Goal: Information Seeking & Learning: Learn about a topic

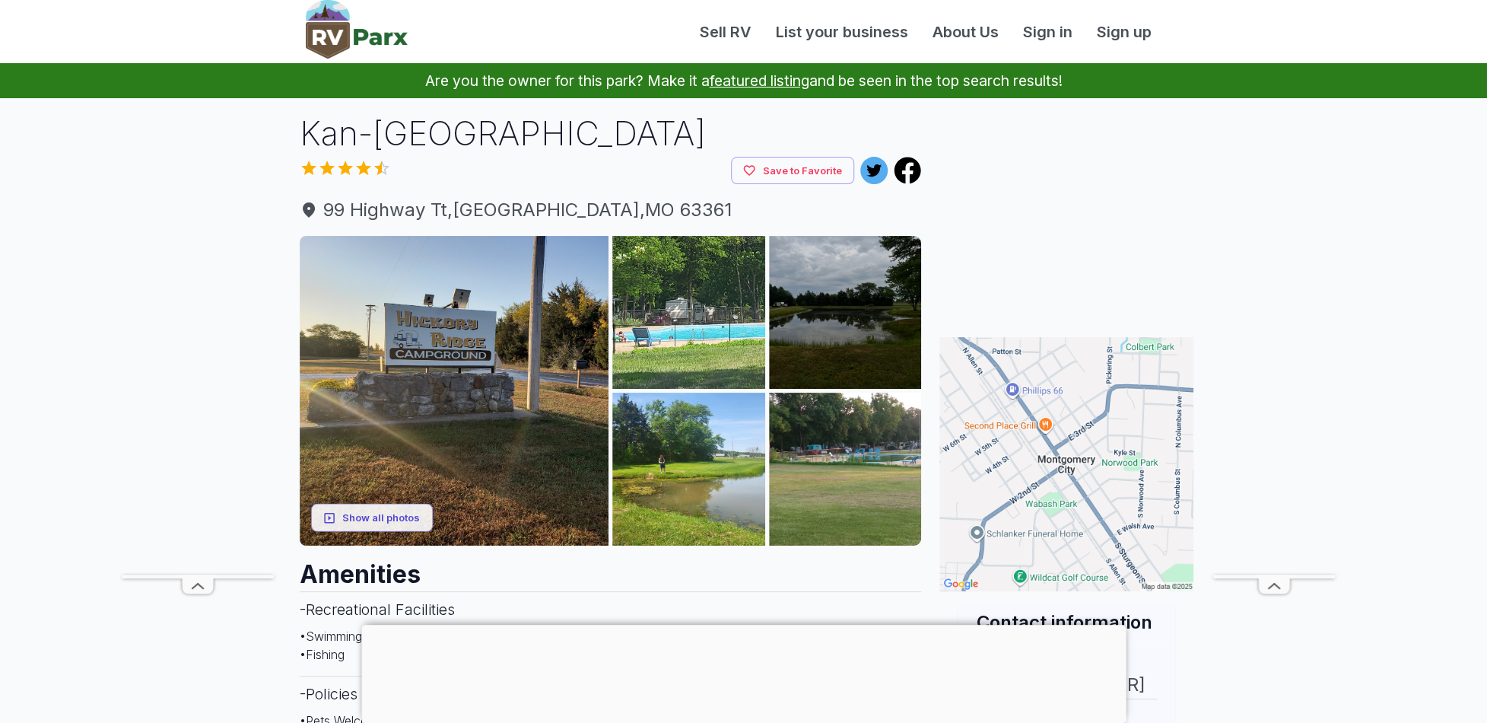
click at [393, 532] on button "Show all photos" at bounding box center [372, 518] width 122 height 28
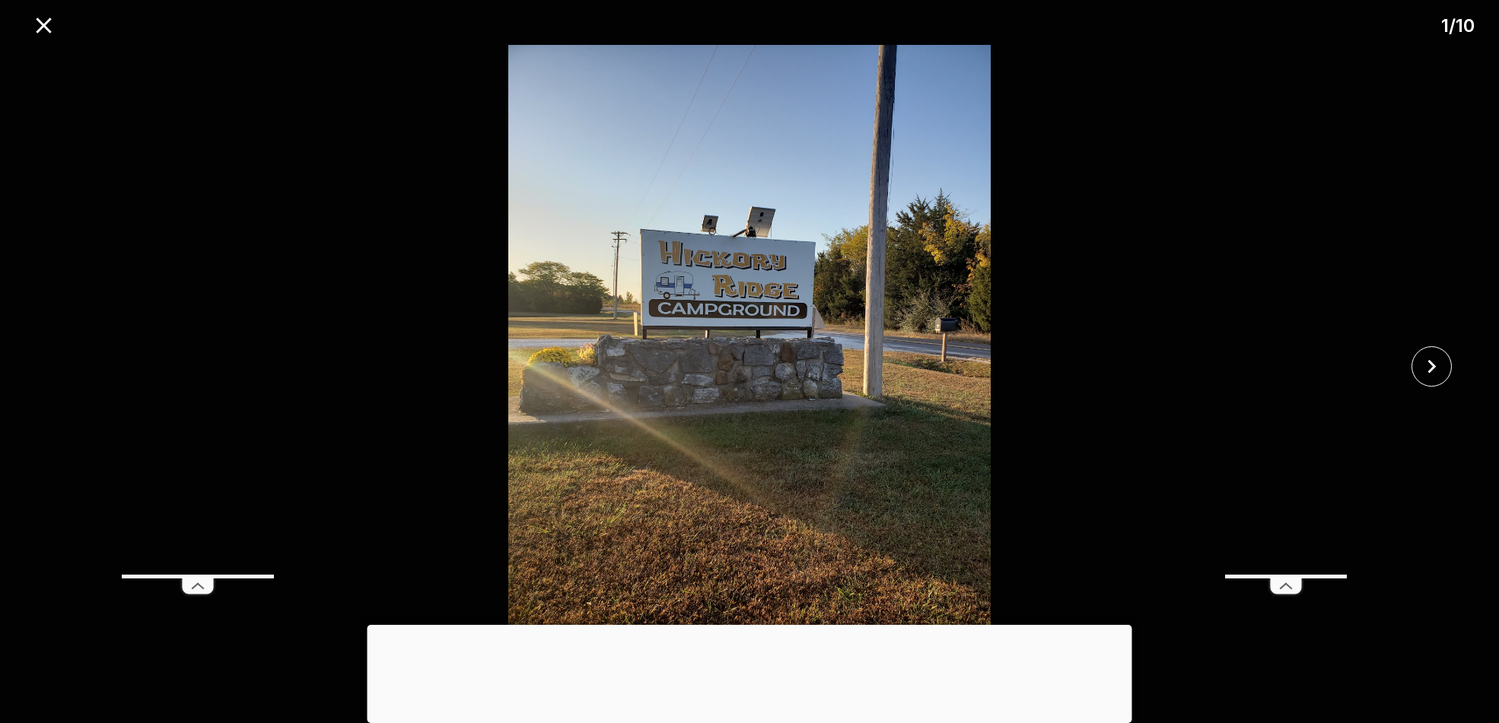
click at [1440, 364] on icon "close" at bounding box center [1431, 366] width 27 height 27
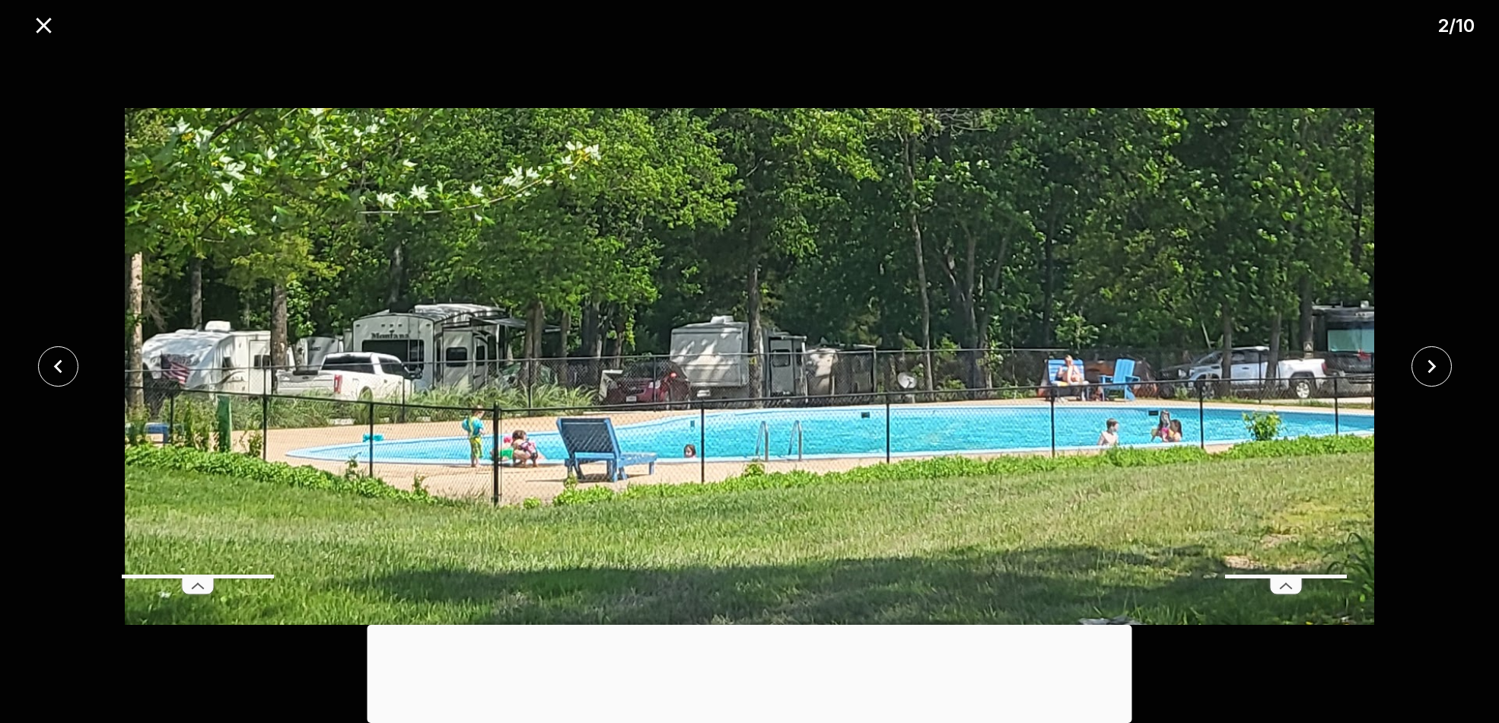
click at [1440, 364] on icon "close" at bounding box center [1431, 366] width 27 height 27
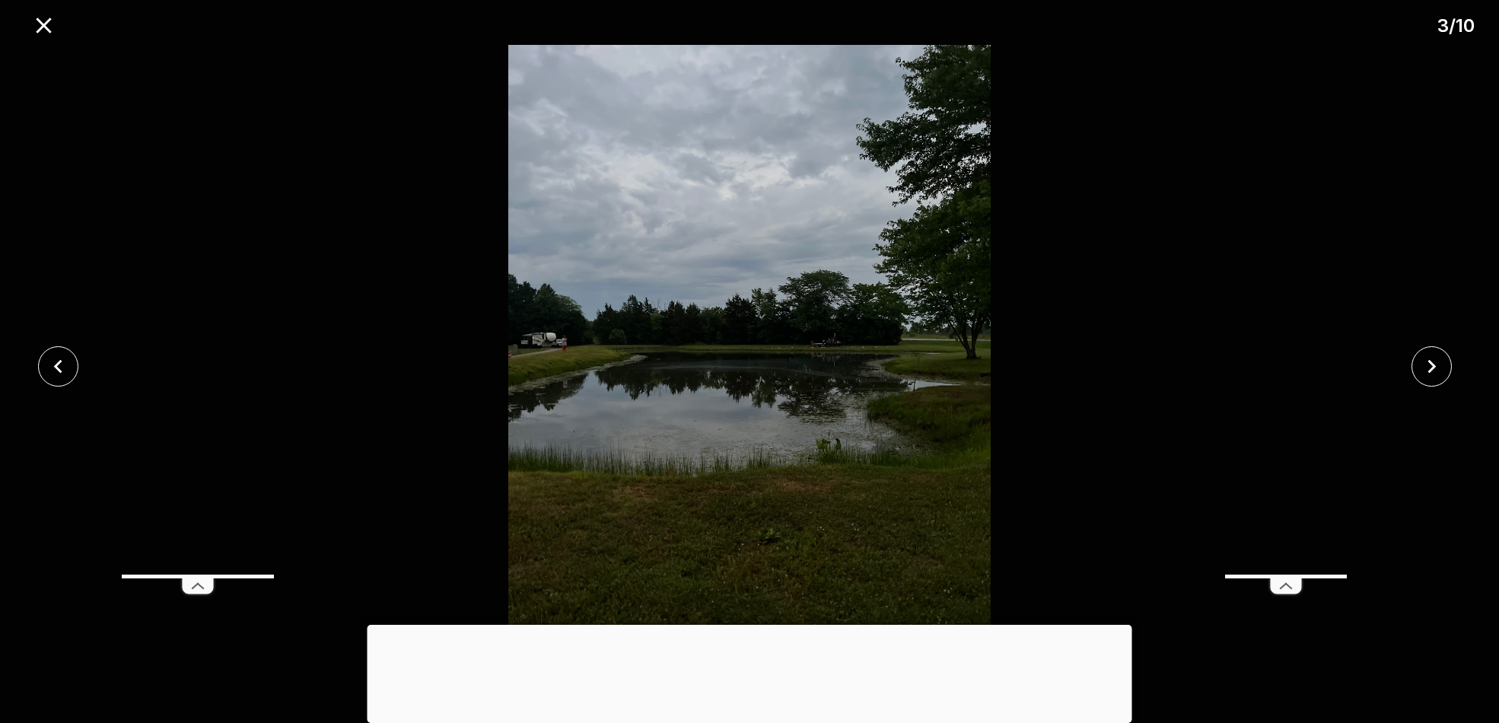
click at [1440, 364] on icon "close" at bounding box center [1431, 366] width 27 height 27
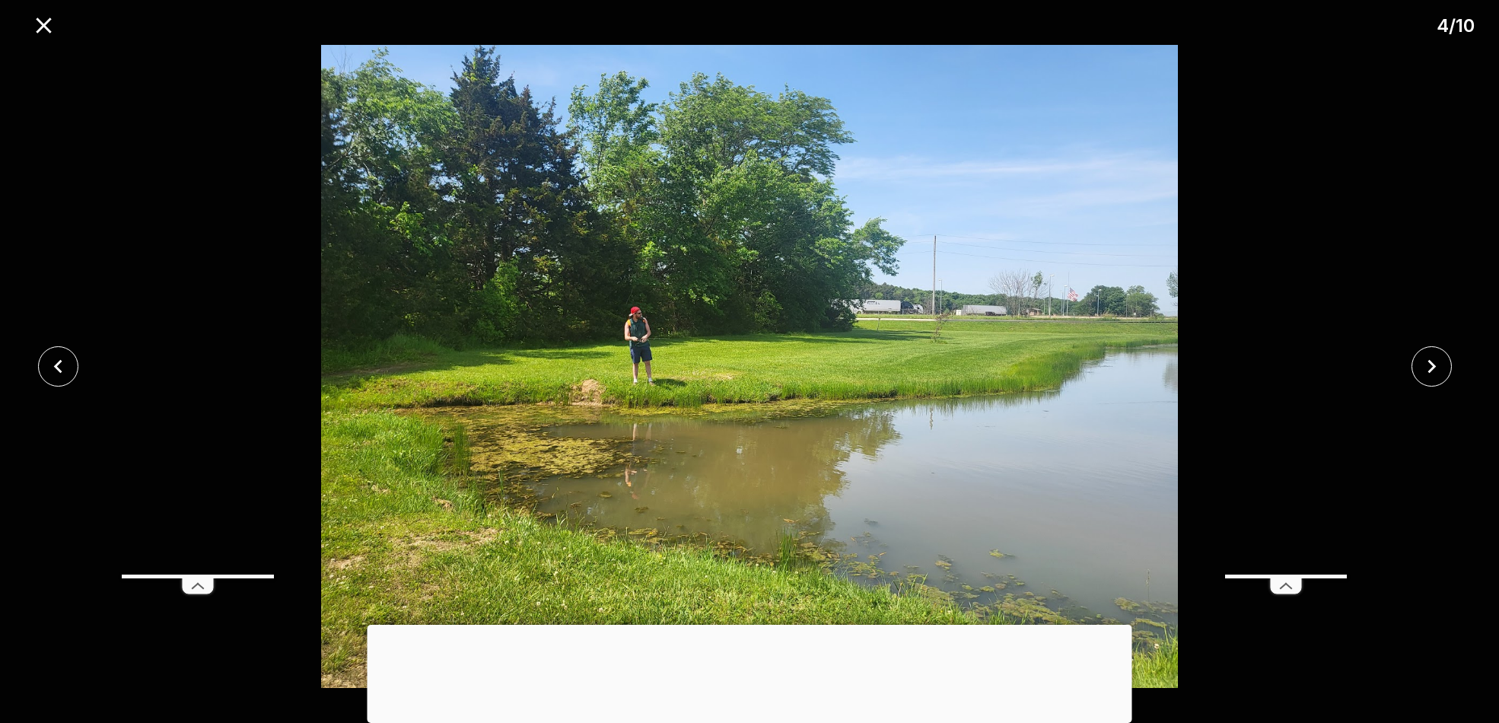
click at [1440, 364] on icon "close" at bounding box center [1431, 366] width 27 height 27
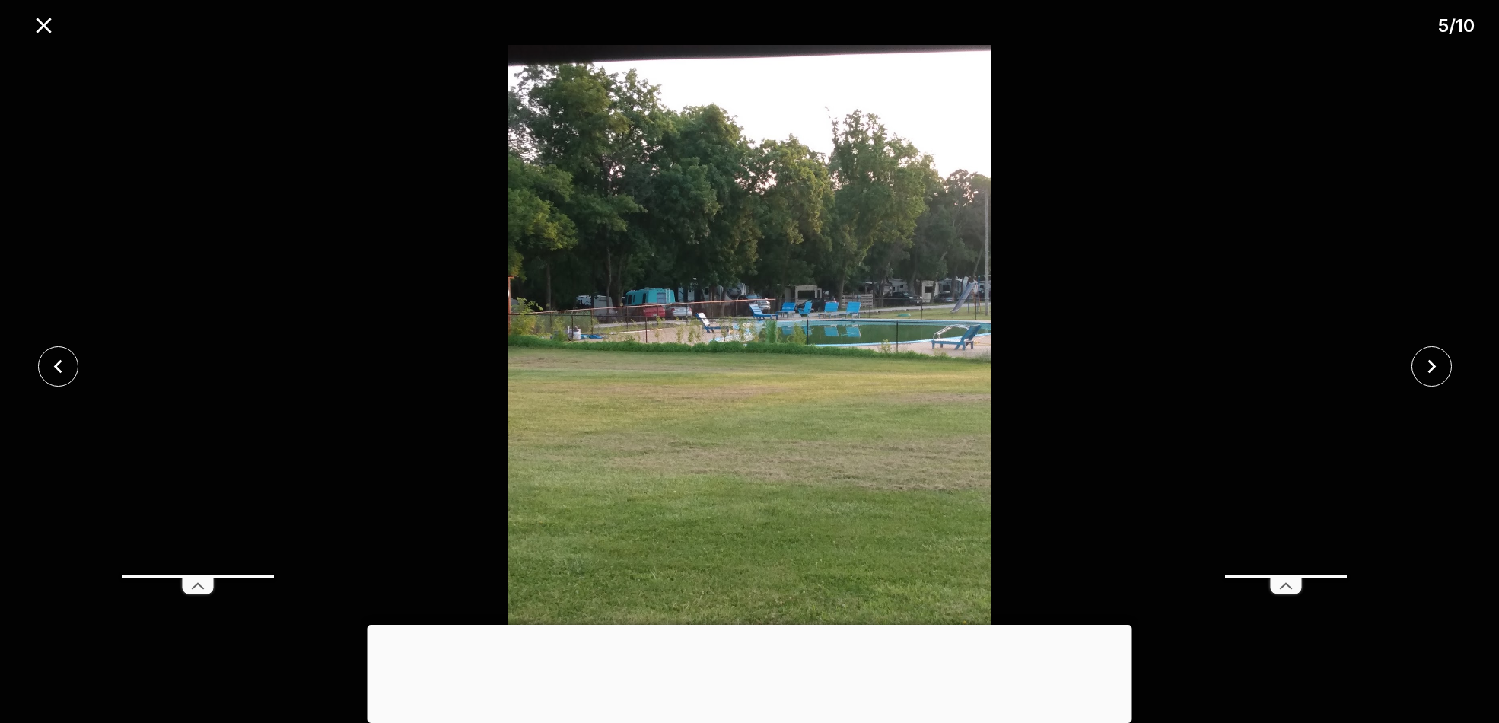
click at [1440, 364] on icon "close" at bounding box center [1431, 366] width 27 height 27
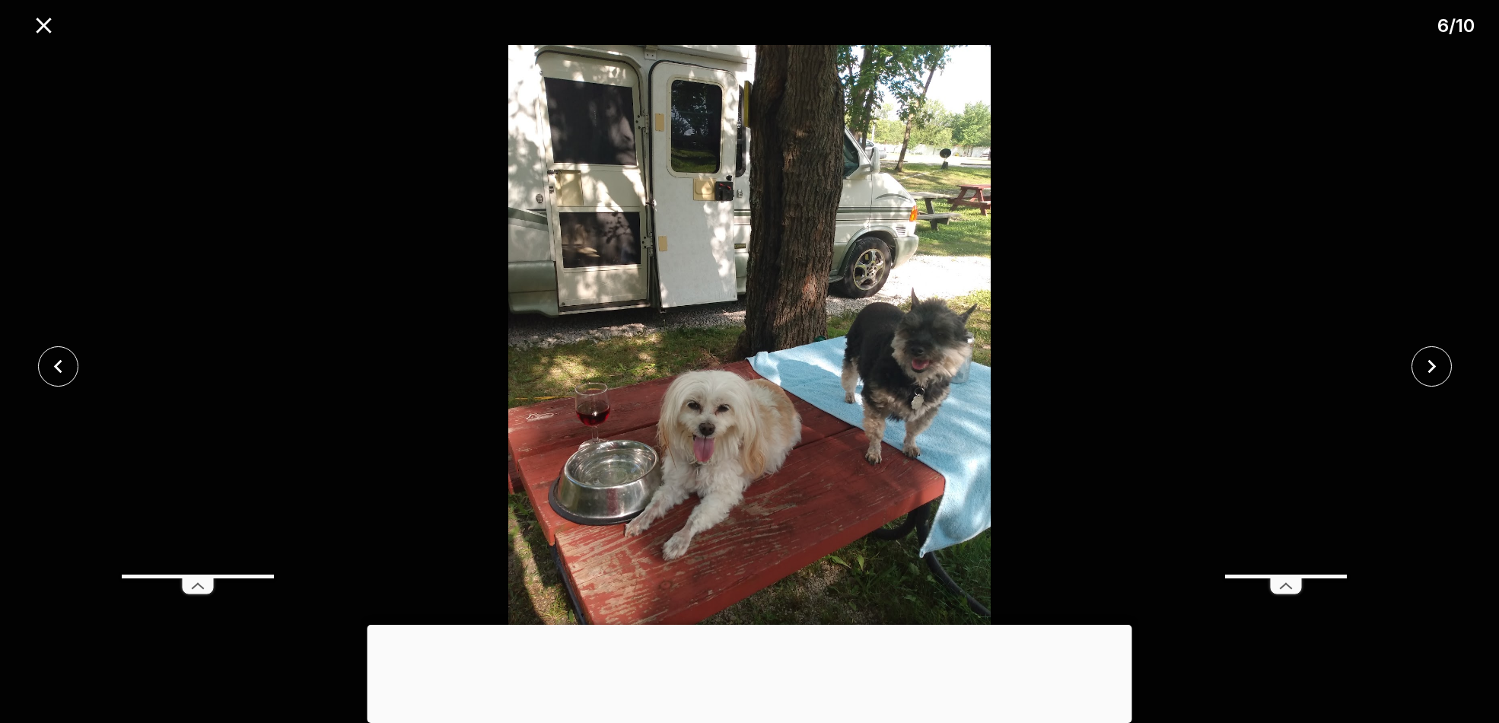
click at [1440, 364] on icon "close" at bounding box center [1431, 366] width 27 height 27
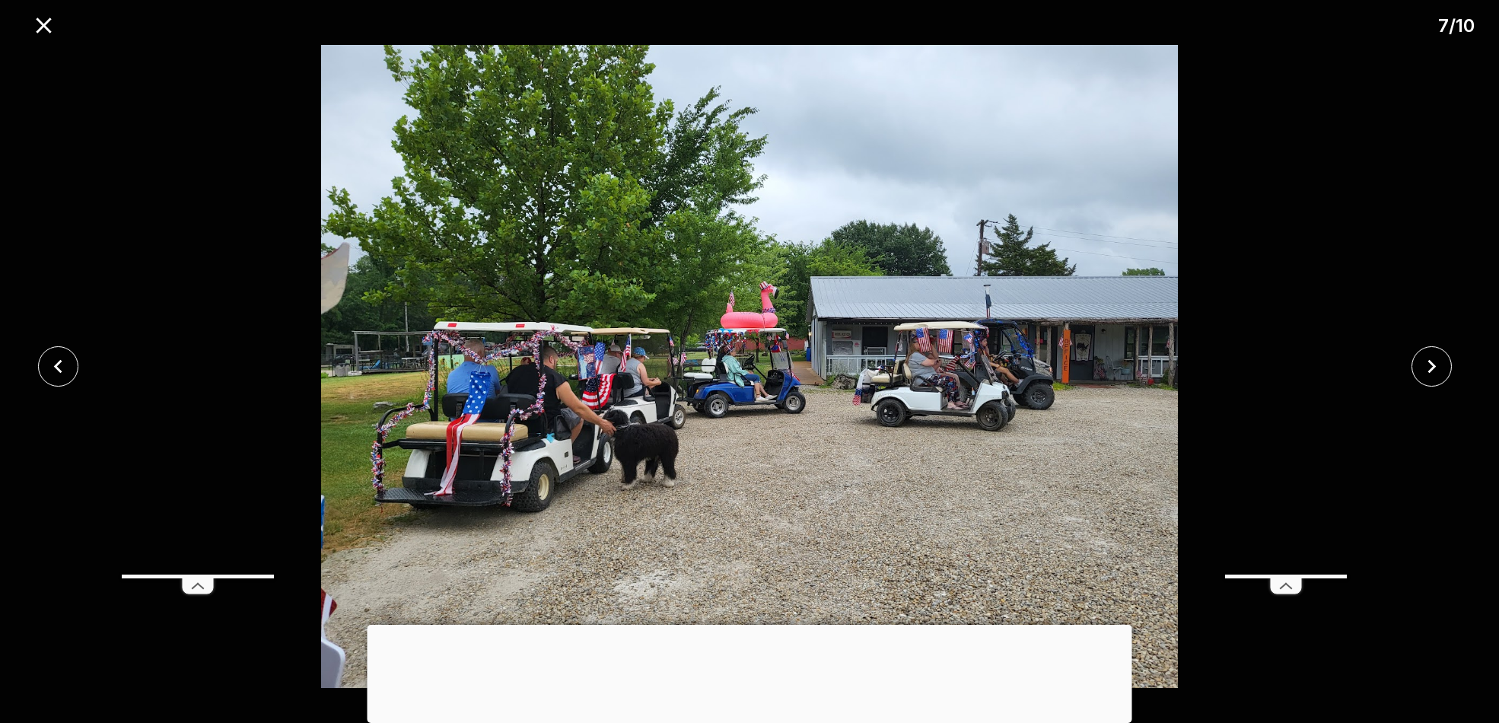
click at [1440, 364] on icon "close" at bounding box center [1431, 366] width 27 height 27
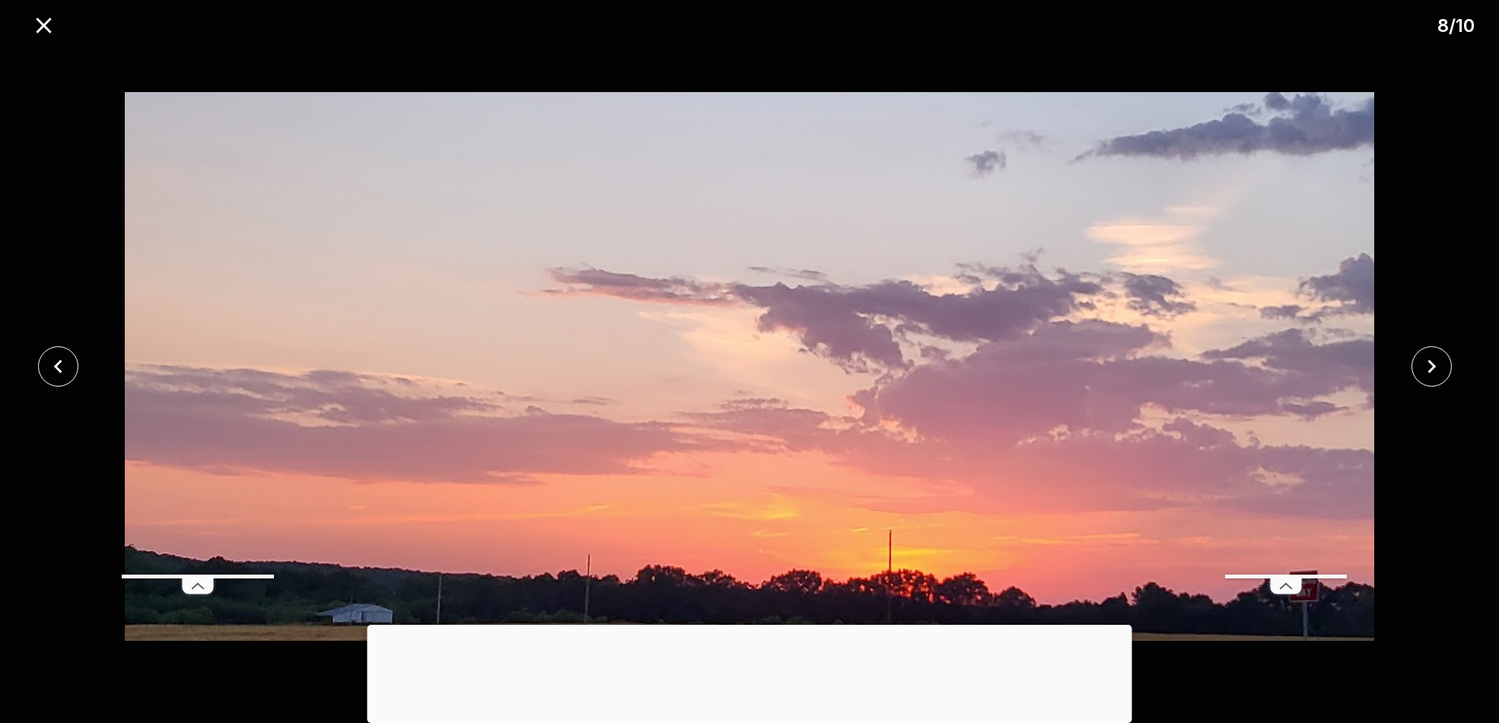
click at [1440, 364] on icon "close" at bounding box center [1431, 366] width 27 height 27
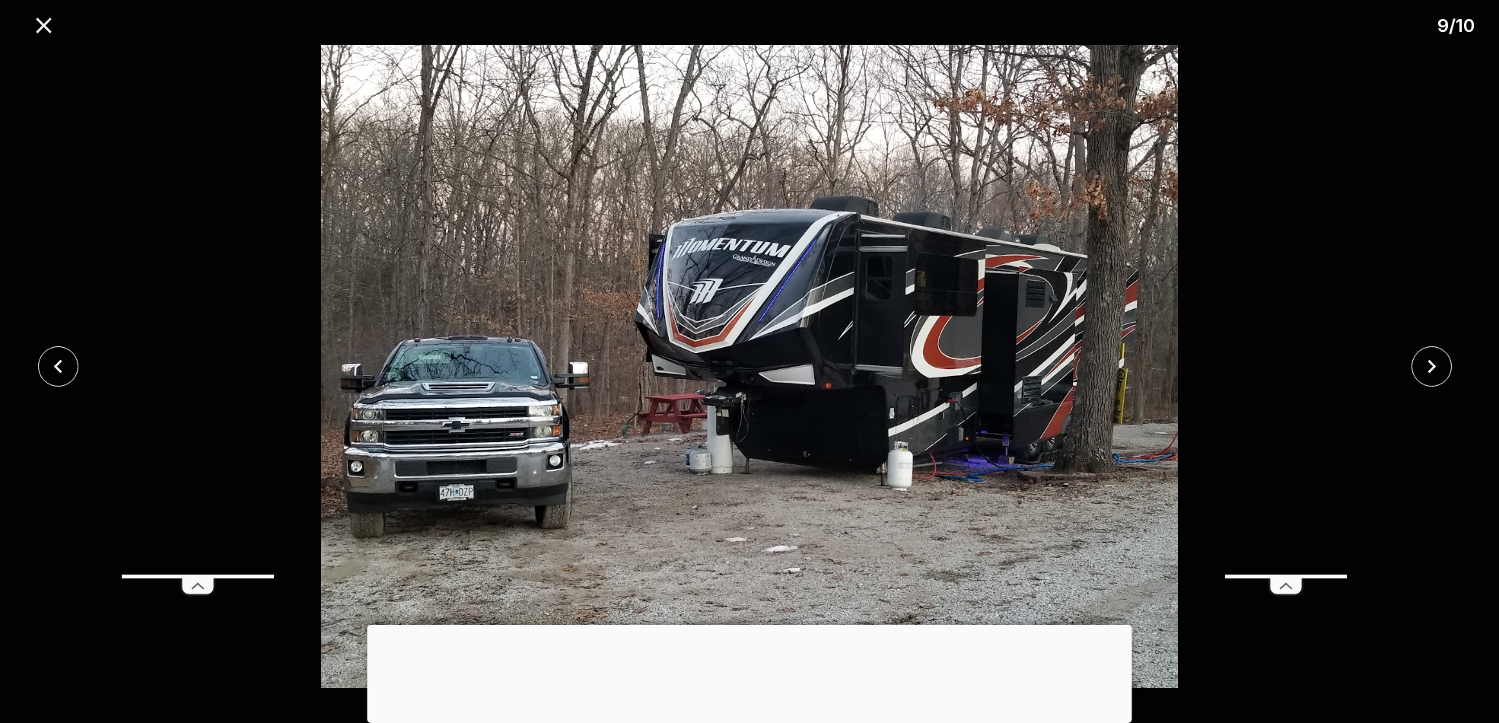
click at [1440, 364] on icon "close" at bounding box center [1431, 366] width 27 height 27
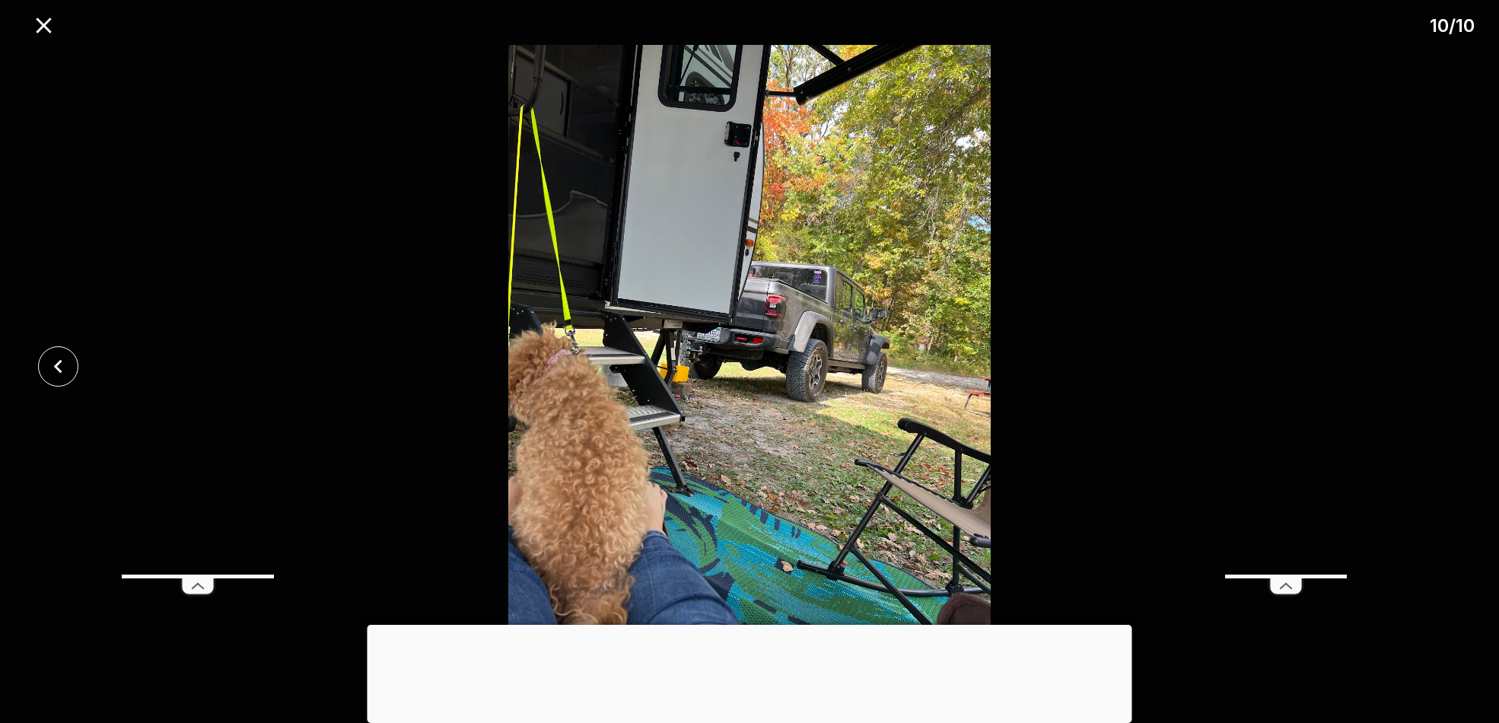
click at [1440, 364] on div at bounding box center [749, 366] width 1499 height 643
